Goal: Navigation & Orientation: Find specific page/section

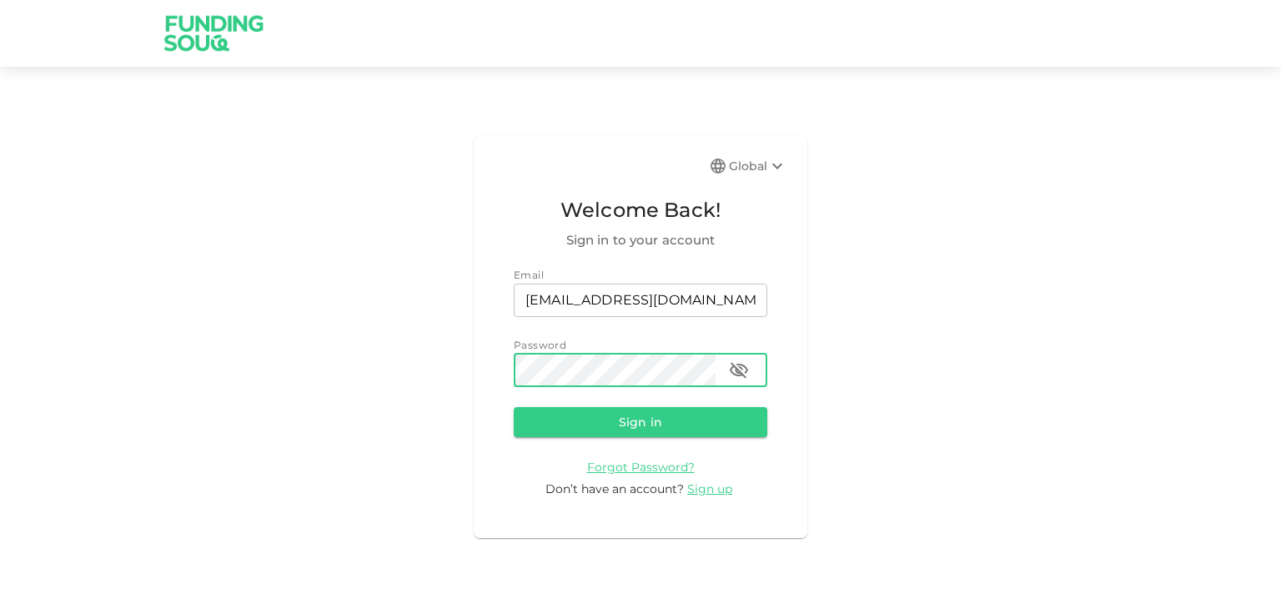
click at [514, 407] on button "Sign in" at bounding box center [640, 422] width 253 height 30
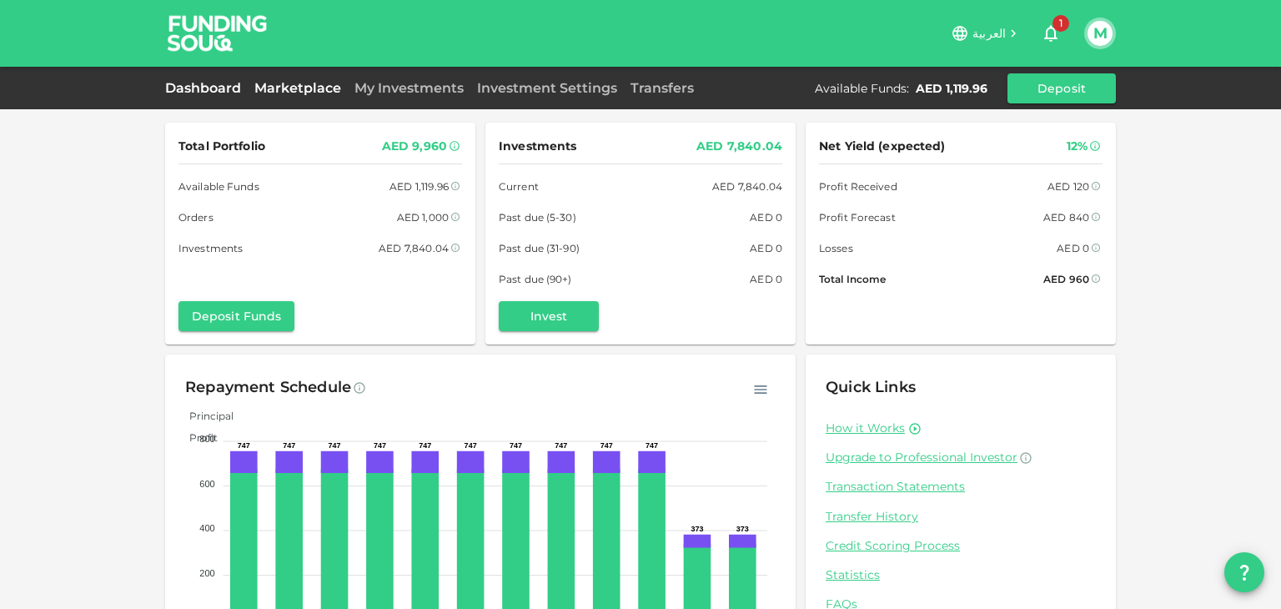
click at [282, 88] on link "Marketplace" at bounding box center [298, 88] width 100 height 16
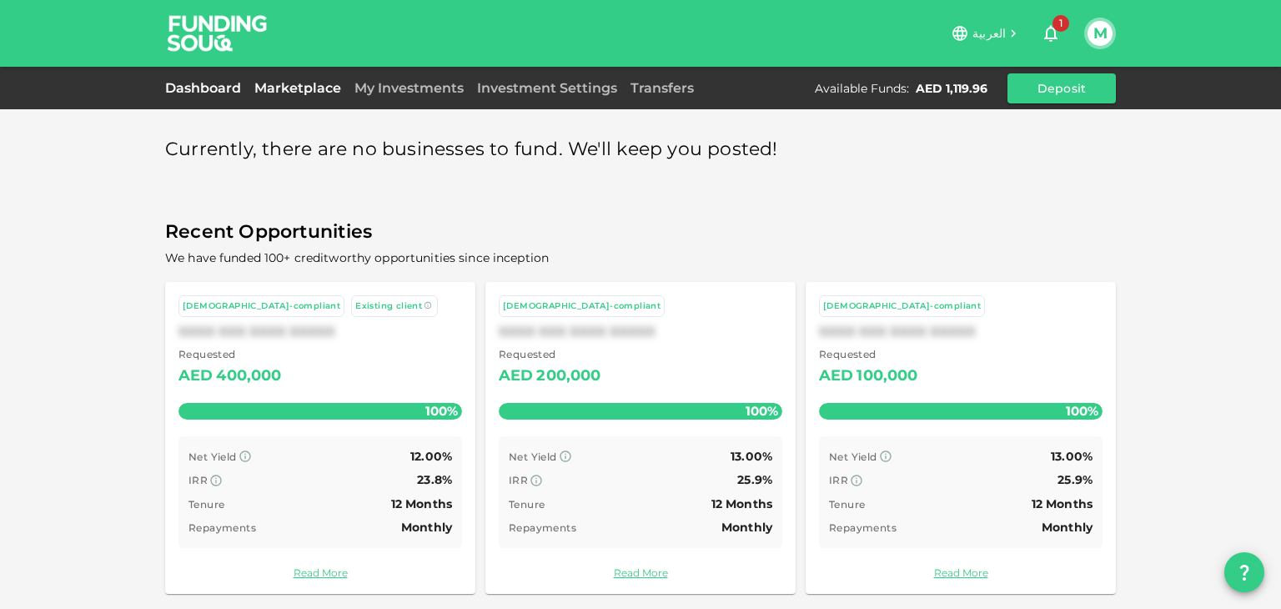
click at [228, 81] on link "Dashboard" at bounding box center [206, 88] width 83 height 16
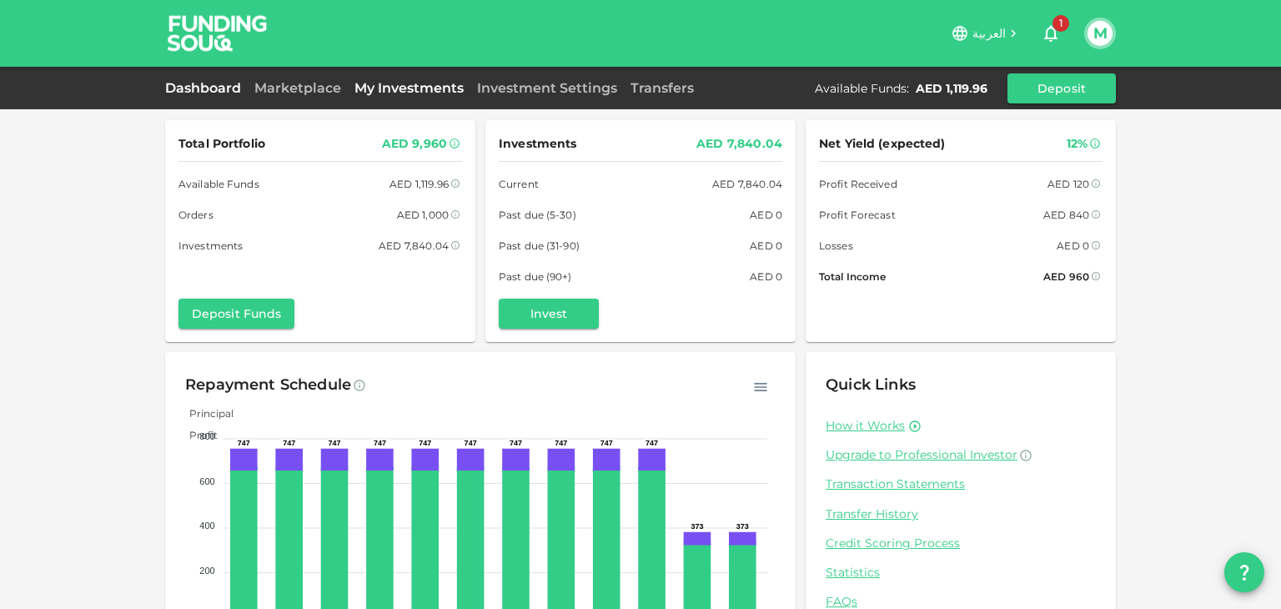
click at [388, 94] on link "My Investments" at bounding box center [409, 88] width 123 height 16
